Goal: Information Seeking & Learning: Learn about a topic

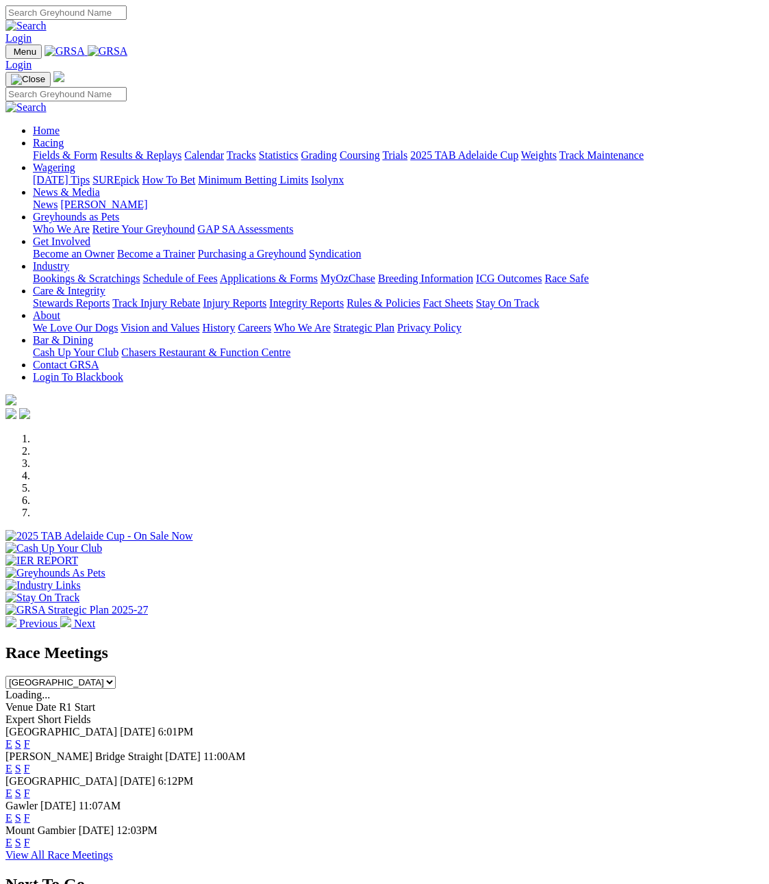
scroll to position [342, 0]
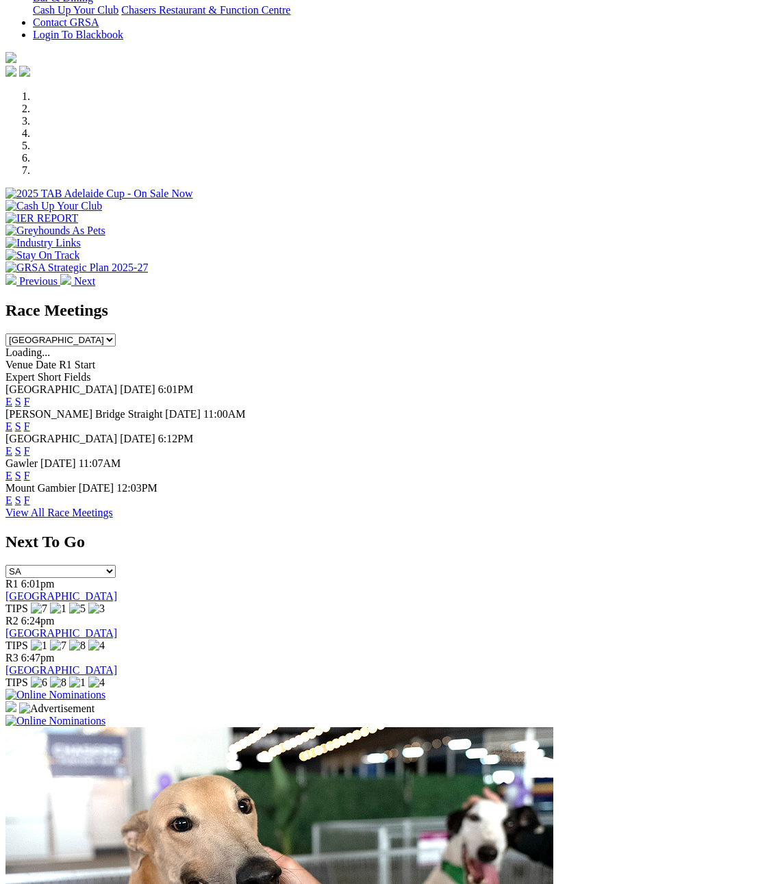
click at [113, 507] on link "View All Race Meetings" at bounding box center [59, 513] width 108 height 12
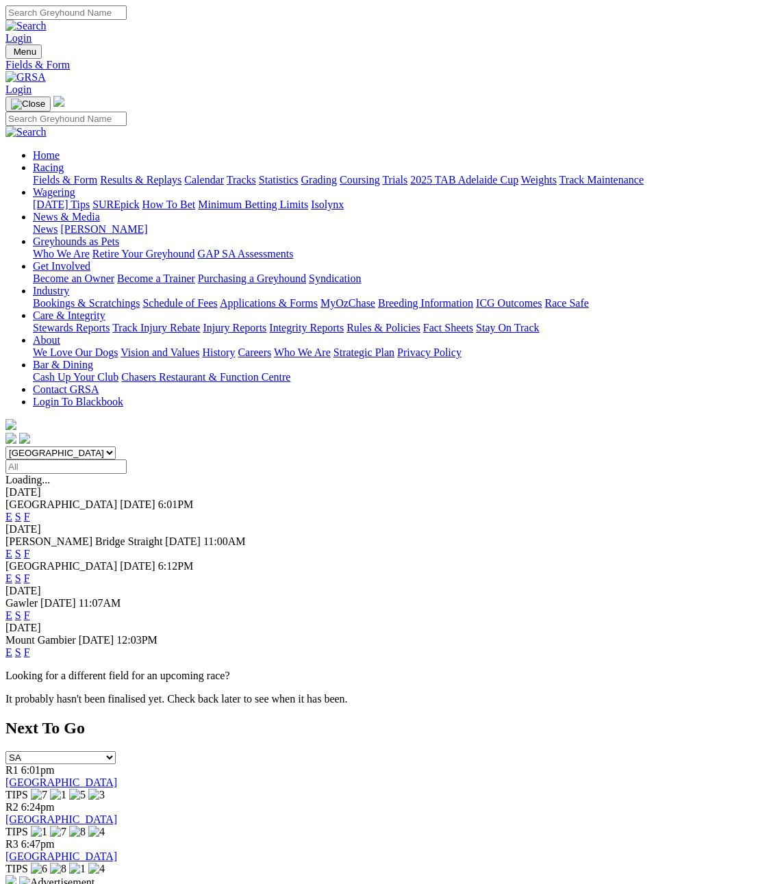
click at [224, 174] on link "Calendar" at bounding box center [204, 180] width 40 height 12
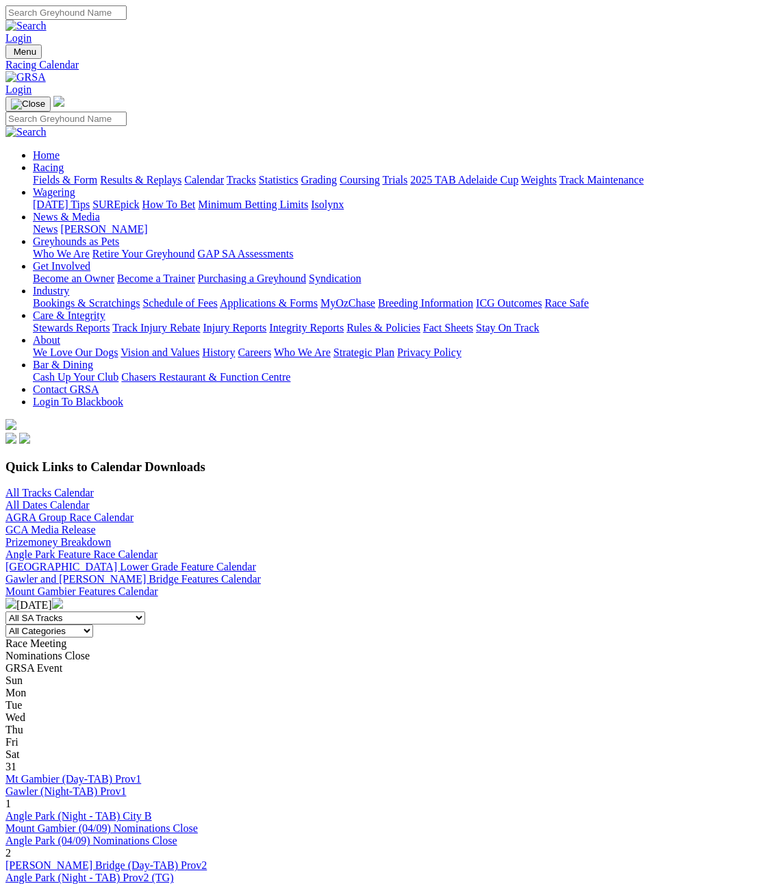
click at [63, 598] on img at bounding box center [57, 603] width 11 height 11
click at [166, 835] on link "Angle Park (02/10) Nominations Close" at bounding box center [91, 841] width 172 height 12
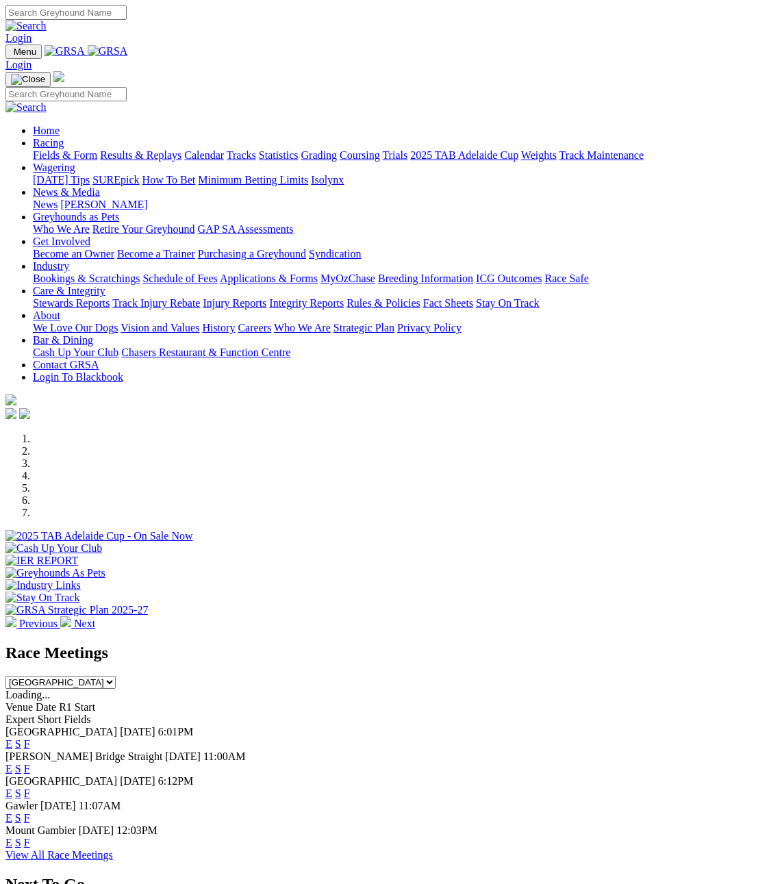
scroll to position [342, 0]
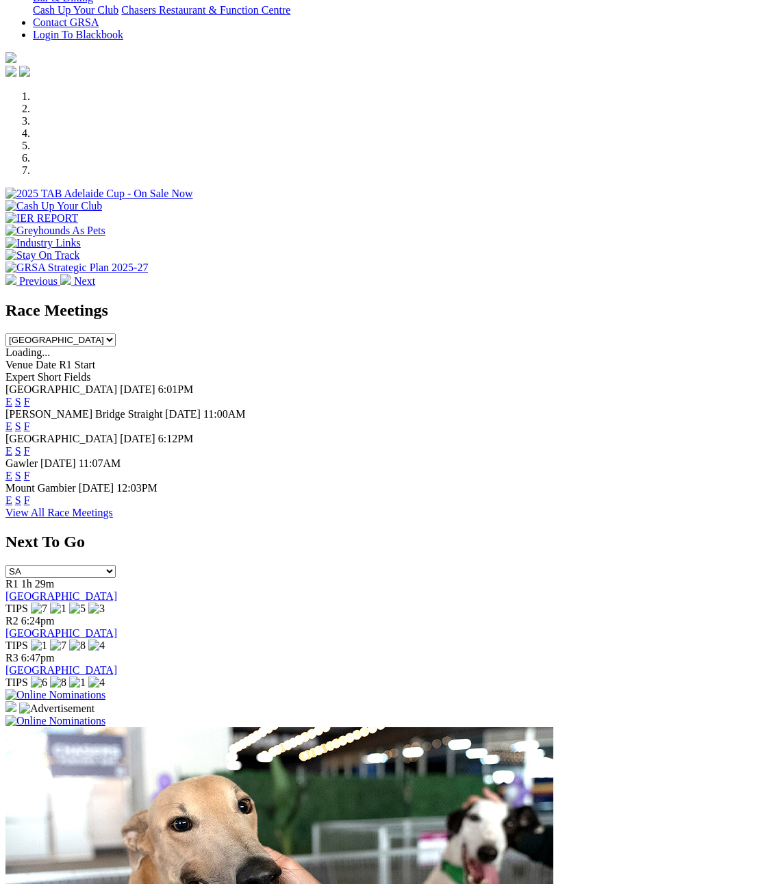
click at [113, 507] on link "View All Race Meetings" at bounding box center [59, 513] width 108 height 12
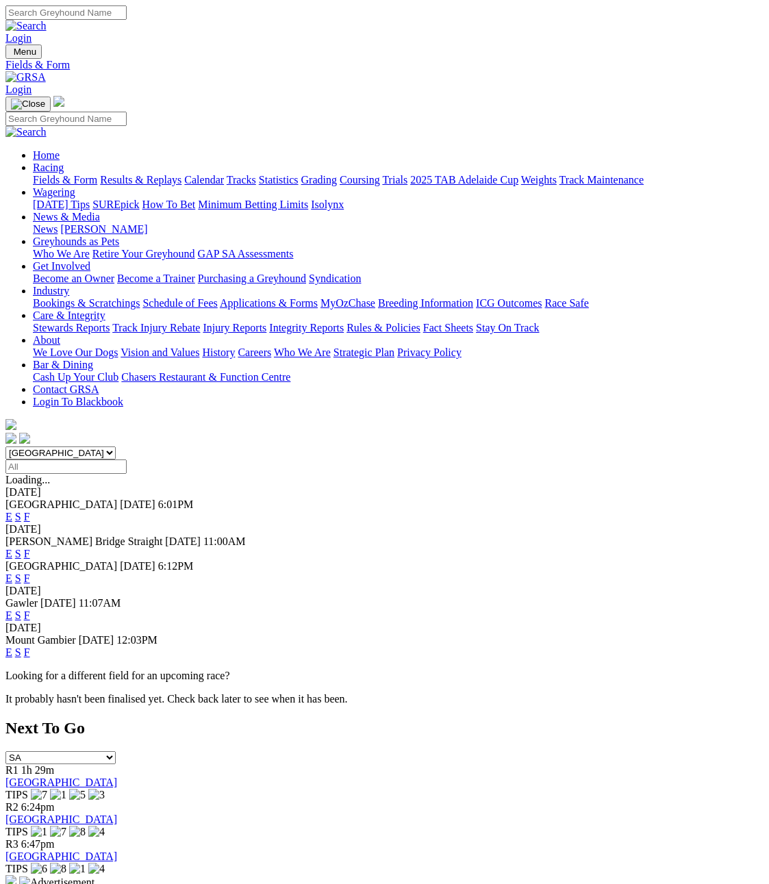
click at [224, 174] on link "Calendar" at bounding box center [204, 180] width 40 height 12
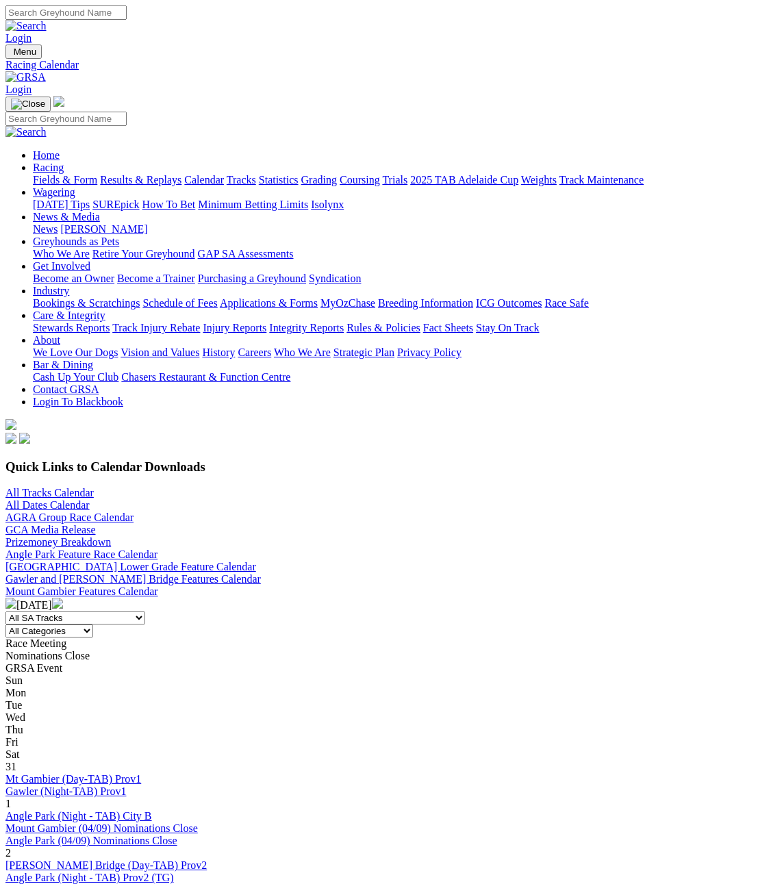
click at [63, 598] on img at bounding box center [57, 603] width 11 height 11
click at [48, 174] on link "Fields & Form" at bounding box center [65, 180] width 64 height 12
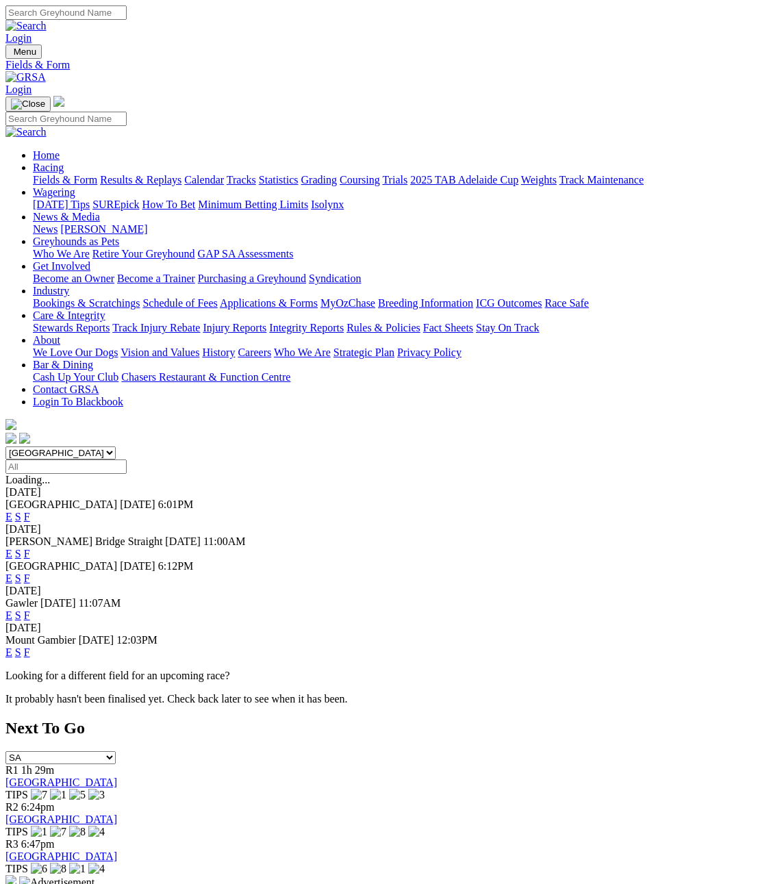
click at [71, 322] on link "Stewards Reports" at bounding box center [71, 328] width 77 height 12
